Goal: Find specific page/section: Find specific page/section

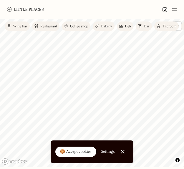
click at [146, 26] on div "Bar" at bounding box center [147, 27] width 6 height 4
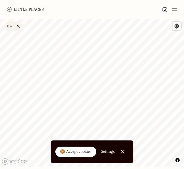
click at [17, 24] on link "Bar" at bounding box center [13, 25] width 17 height 9
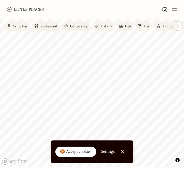
click at [21, 29] on link "Wine bar" at bounding box center [17, 25] width 25 height 9
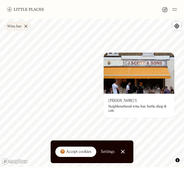
click at [28, 29] on link "Wine bar" at bounding box center [18, 25] width 26 height 9
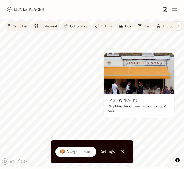
click at [45, 26] on div "Restaurant" at bounding box center [48, 27] width 17 height 4
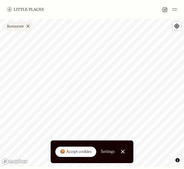
click at [28, 25] on link "Restaurant" at bounding box center [19, 25] width 29 height 9
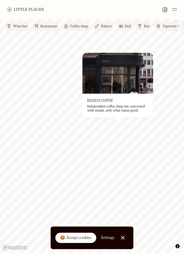
click at [107, 95] on div "On Our Radar Rosslyn Coffee Independent coffee shop not concerned with trends, …" at bounding box center [117, 106] width 71 height 24
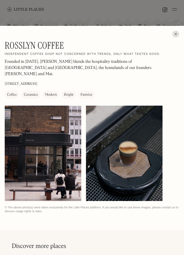
drag, startPoint x: 99, startPoint y: 147, endPoint x: 58, endPoint y: 146, distance: 40.9
click at [58, 146] on div at bounding box center [94, 154] width 179 height 96
click at [176, 32] on div at bounding box center [175, 34] width 7 height 7
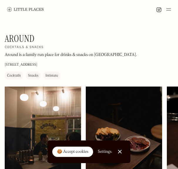
drag, startPoint x: 37, startPoint y: 67, endPoint x: 65, endPoint y: 71, distance: 28.8
click at [64, 67] on div "Around On Our Radar Cocktails & snacks Around is a family run place for drinks …" at bounding box center [71, 56] width 133 height 46
click at [105, 53] on p "Around is a family run place for drinks & snacks on [GEOGRAPHIC_DATA]. ⁠" at bounding box center [71, 55] width 133 height 6
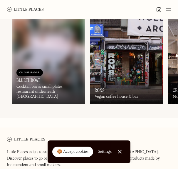
scroll to position [327, 0]
